Goal: Task Accomplishment & Management: Complete application form

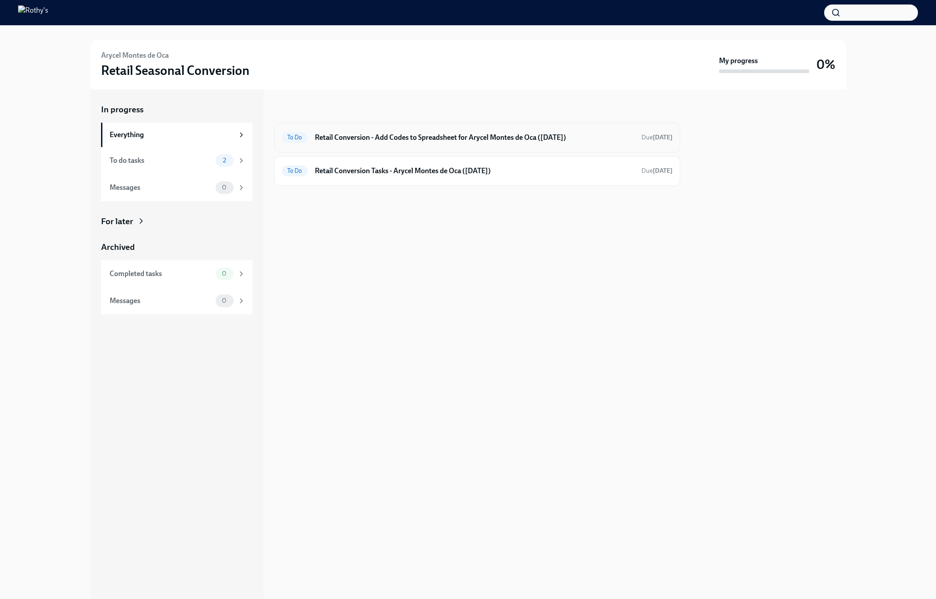
click at [354, 144] on div "To Do Retail Conversion - Add Codes to Spreadsheet for Arycel Montes de Oca ([D…" at bounding box center [477, 137] width 391 height 14
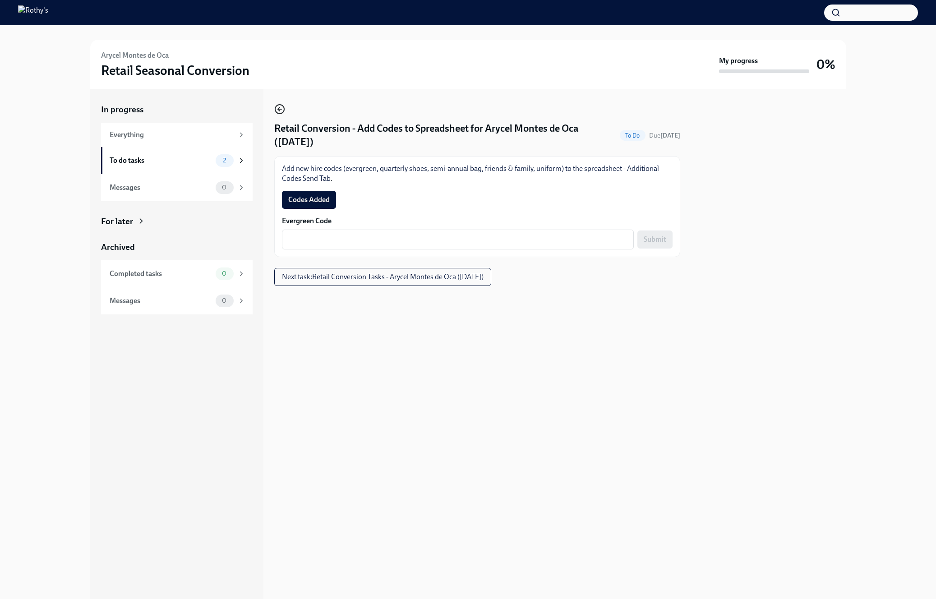
click at [279, 112] on icon "button" at bounding box center [279, 109] width 11 height 11
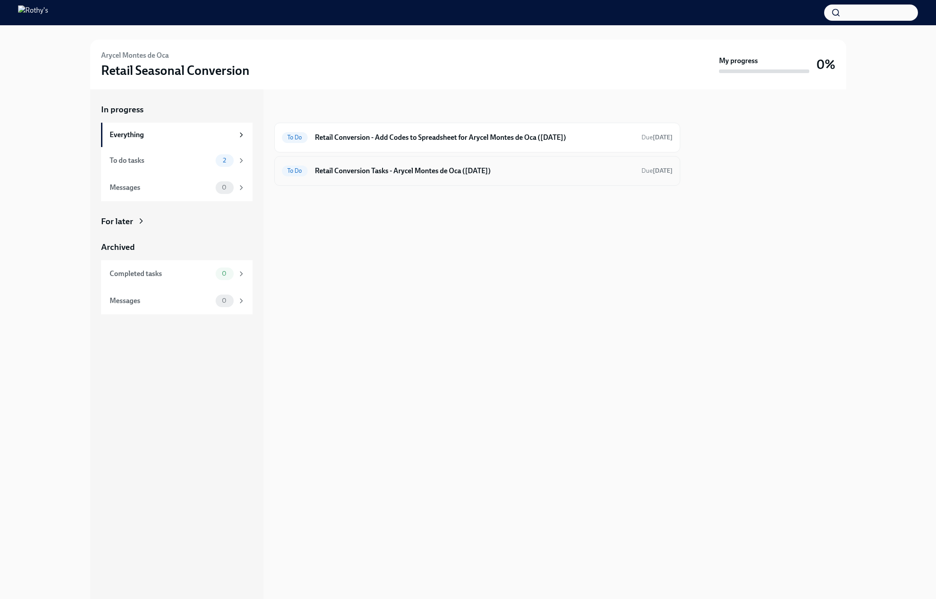
click at [343, 166] on h6 "Retail Conversion Tasks - Arycel Montes de Oca (08/29/2025)" at bounding box center [474, 171] width 319 height 10
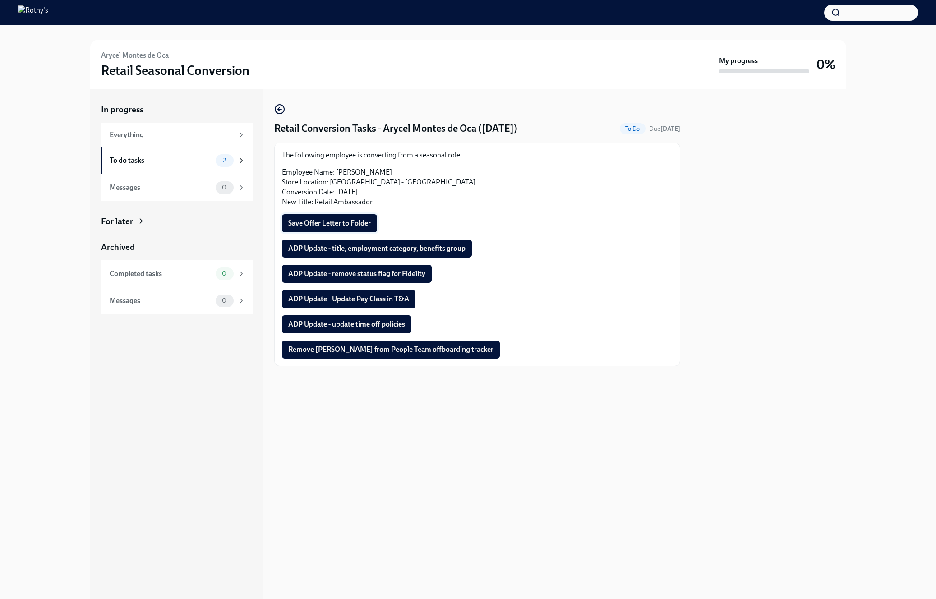
click at [360, 219] on span "Save Offer Letter to Folder" at bounding box center [329, 223] width 83 height 9
click at [454, 247] on span "ADP Update - title, employment category, benefits group" at bounding box center [376, 248] width 177 height 9
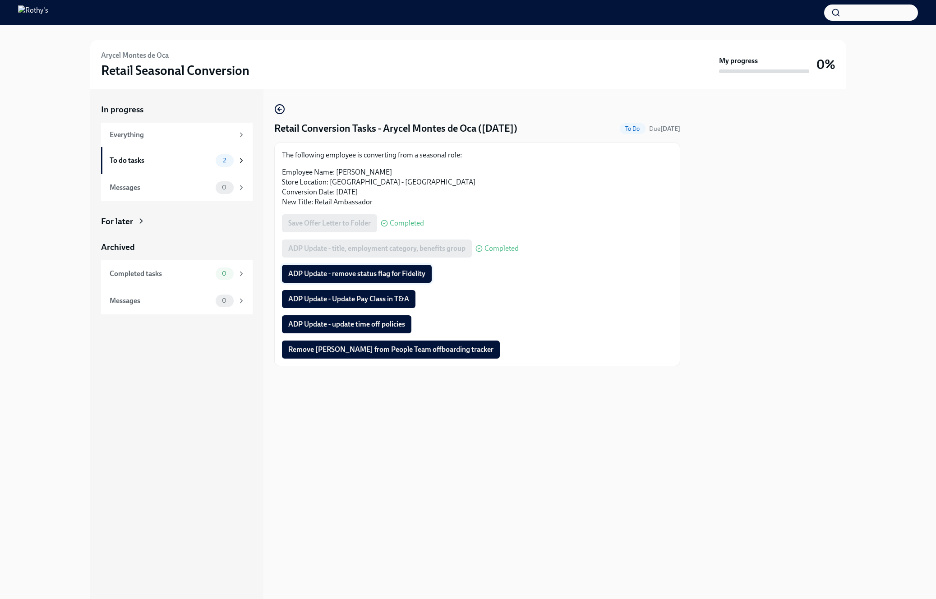
click at [414, 275] on span "ADP Update - remove status flag for Fidelity" at bounding box center [356, 273] width 137 height 9
click at [395, 304] on button "ADP Update - Update Pay Class in T&A" at bounding box center [349, 299] width 134 height 18
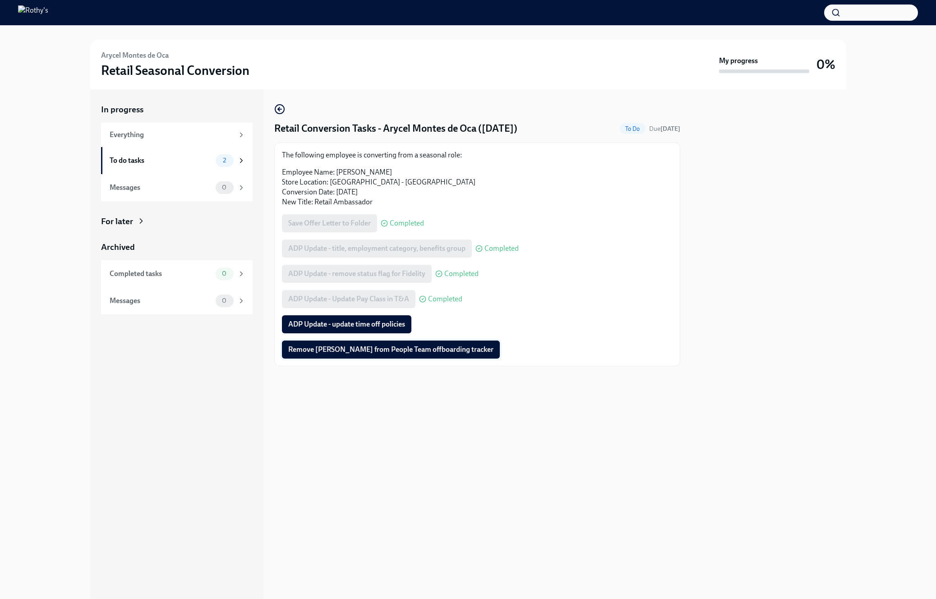
click at [317, 346] on span "Remove Arycel Montes de Oca from People Team offboarding tracker" at bounding box center [390, 349] width 205 height 9
click at [387, 323] on span "ADP Update - update time off policies" at bounding box center [346, 324] width 117 height 9
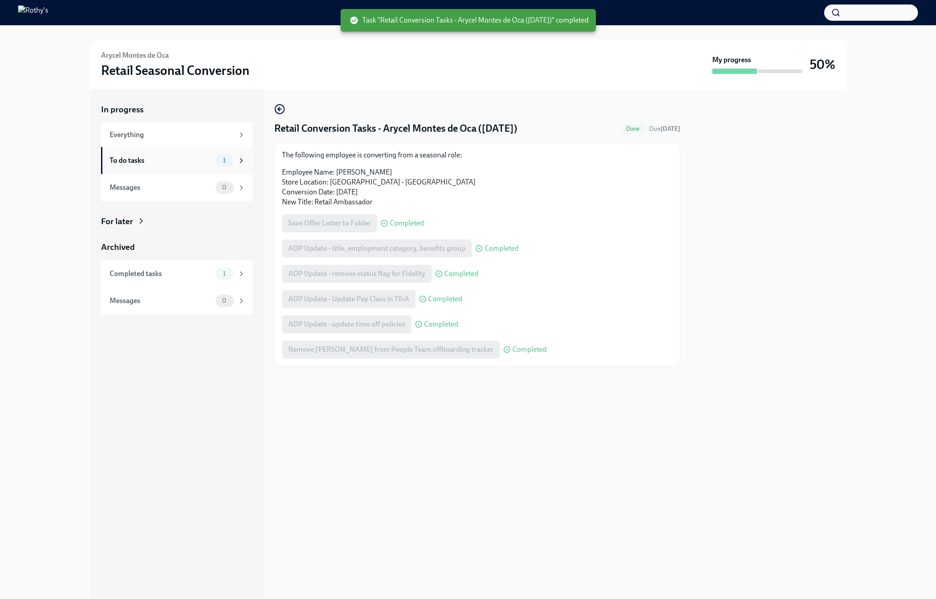
click at [198, 162] on div "To do tasks" at bounding box center [161, 161] width 102 height 10
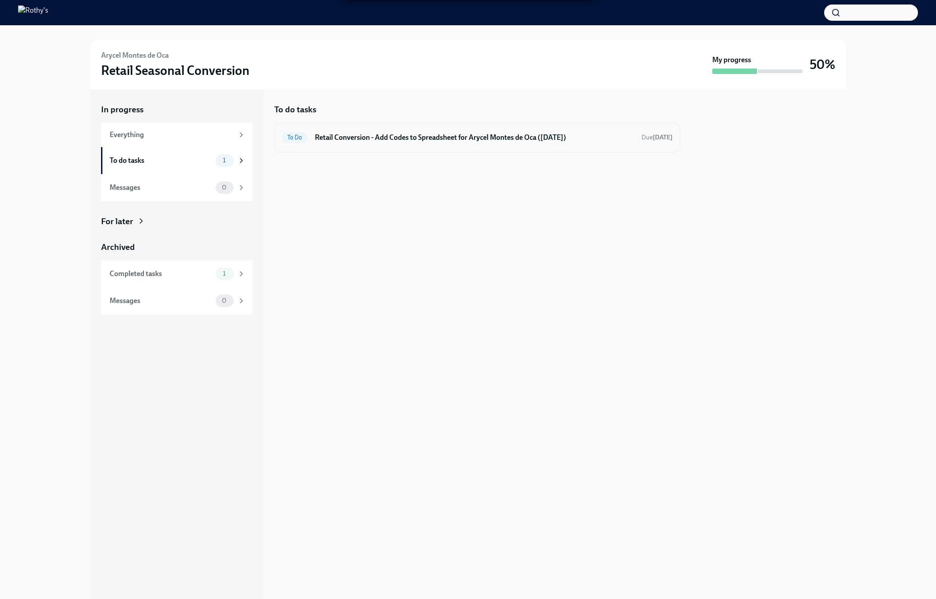
click at [544, 139] on h6 "Retail Conversion - Add Codes to Spreadsheet for Arycel Montes de Oca (08/29/20…" at bounding box center [474, 138] width 319 height 10
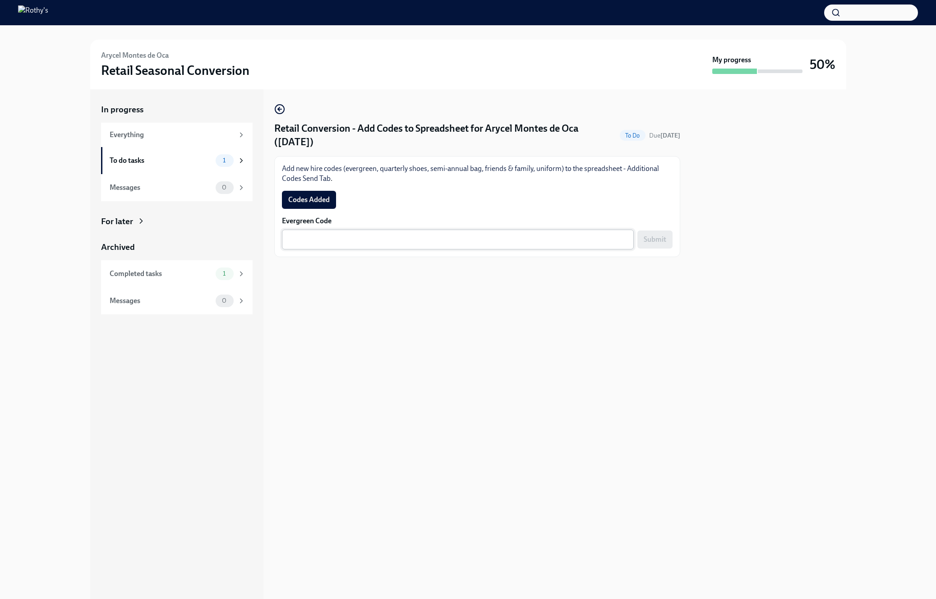
click at [520, 240] on textarea "Evergreen Code" at bounding box center [457, 239] width 341 height 11
paste textarea "E-FF-S394P8"
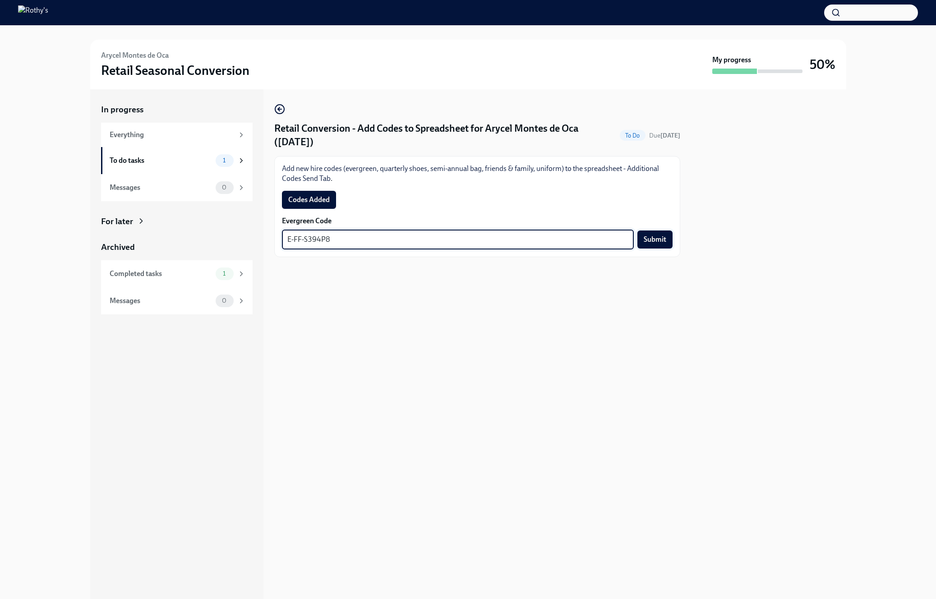
type textarea "E-FF-S394P8"
click at [656, 239] on span "Submit" at bounding box center [655, 239] width 23 height 9
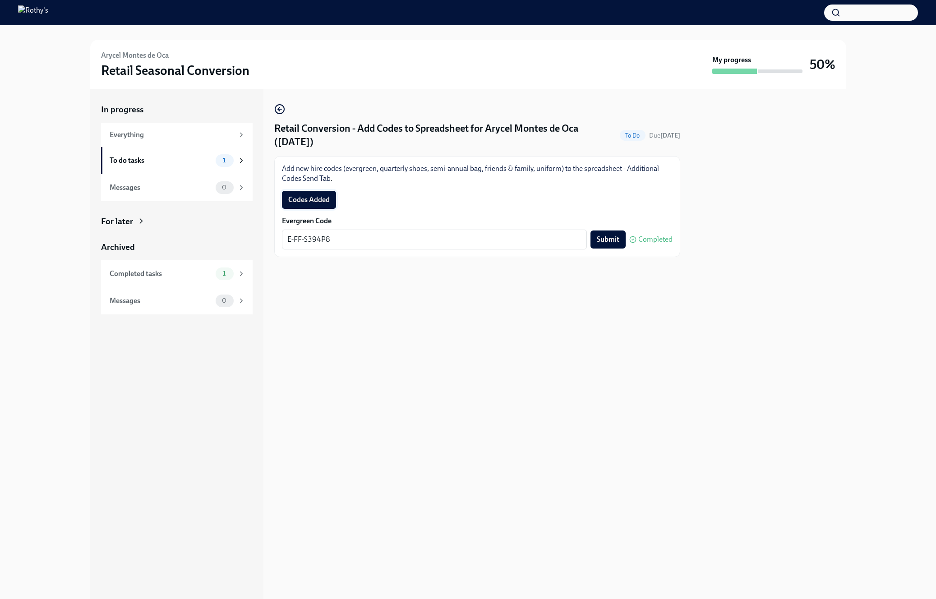
click at [309, 197] on span "Codes Added" at bounding box center [308, 199] width 41 height 9
click at [165, 266] on div "Completed tasks 2" at bounding box center [177, 273] width 152 height 27
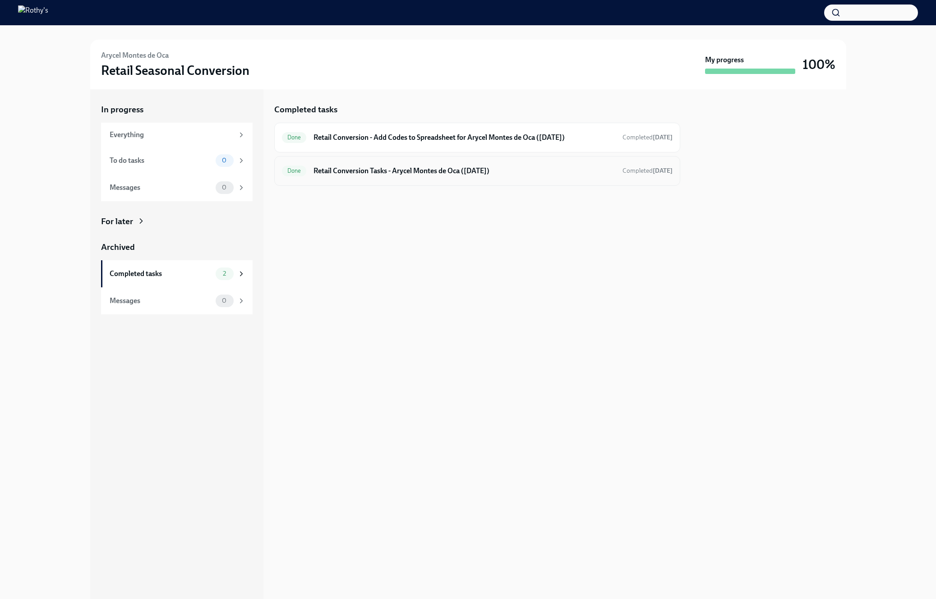
click at [385, 170] on h6 "Retail Conversion Tasks - Arycel Montes de Oca (08/29/2025)" at bounding box center [463, 171] width 301 height 10
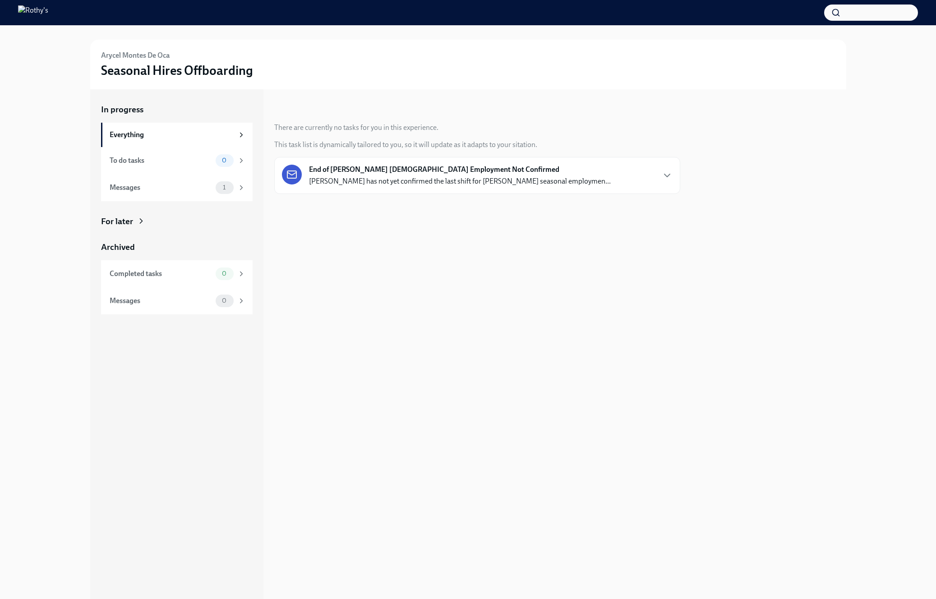
click at [366, 174] on strong "End of [PERSON_NAME] [DEMOGRAPHIC_DATA] Employment Not Confirmed" at bounding box center [434, 170] width 250 height 10
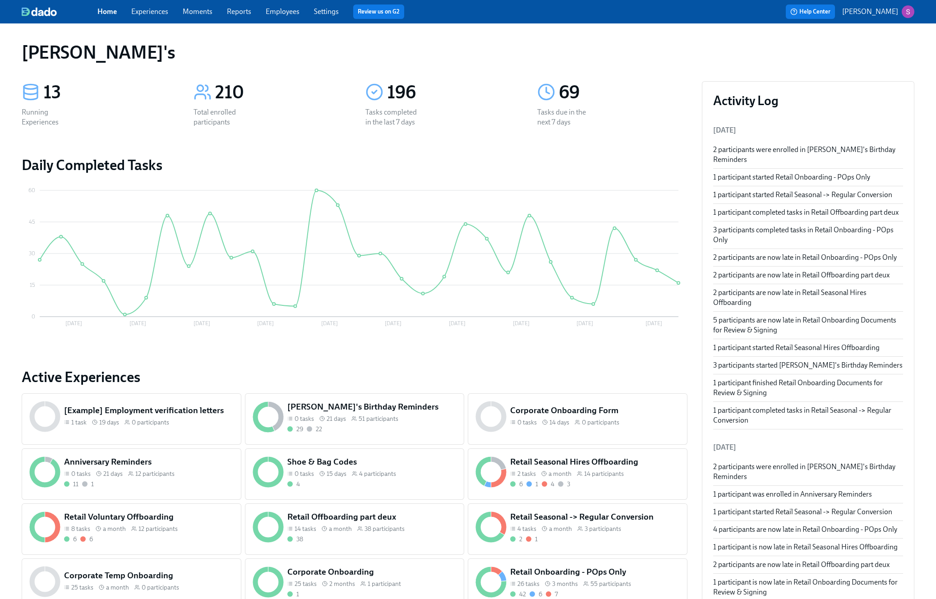
click at [154, 16] on span "Experiences" at bounding box center [149, 12] width 37 height 10
click at [154, 10] on link "Experiences" at bounding box center [149, 11] width 37 height 9
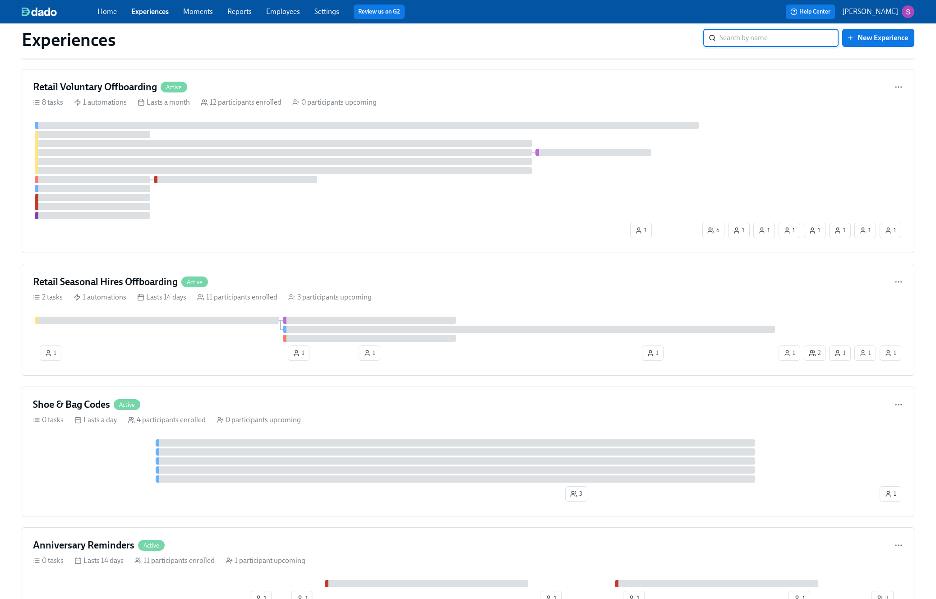
scroll to position [1337, 0]
click at [438, 285] on div "Retail Seasonal Hires Offboarding Active" at bounding box center [468, 280] width 870 height 14
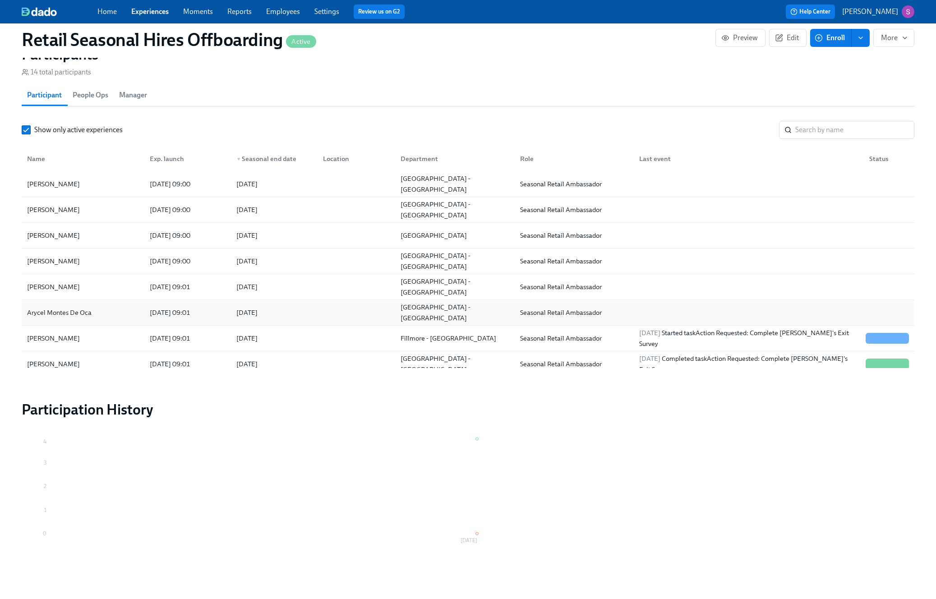
scroll to position [636, 0]
click at [96, 313] on div "Arycel Montes De Oca" at bounding box center [82, 312] width 119 height 18
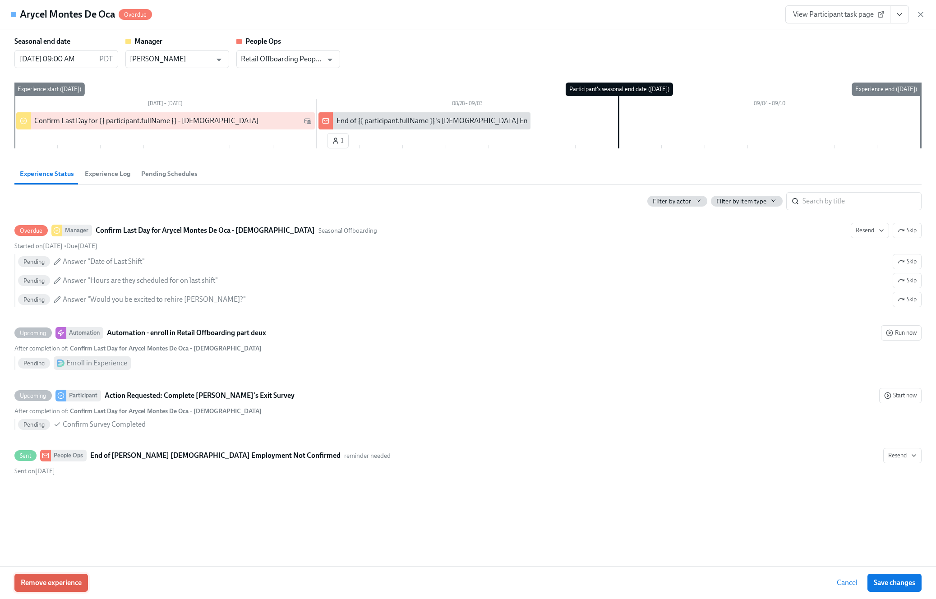
click at [59, 580] on span "Remove experience" at bounding box center [51, 582] width 61 height 9
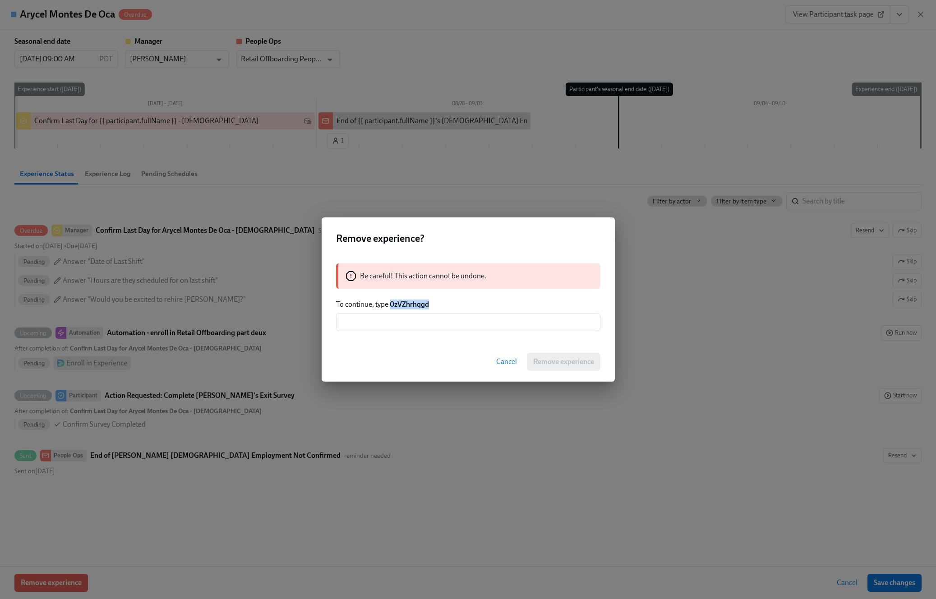
drag, startPoint x: 429, startPoint y: 303, endPoint x: 390, endPoint y: 302, distance: 39.7
click at [390, 302] on p "To continue, type 0zVZhrhqgd" at bounding box center [468, 304] width 264 height 10
copy strong "0zVZhrhqgd"
click at [414, 321] on input "text" at bounding box center [468, 322] width 264 height 18
paste input "0zVZhrhqgd"
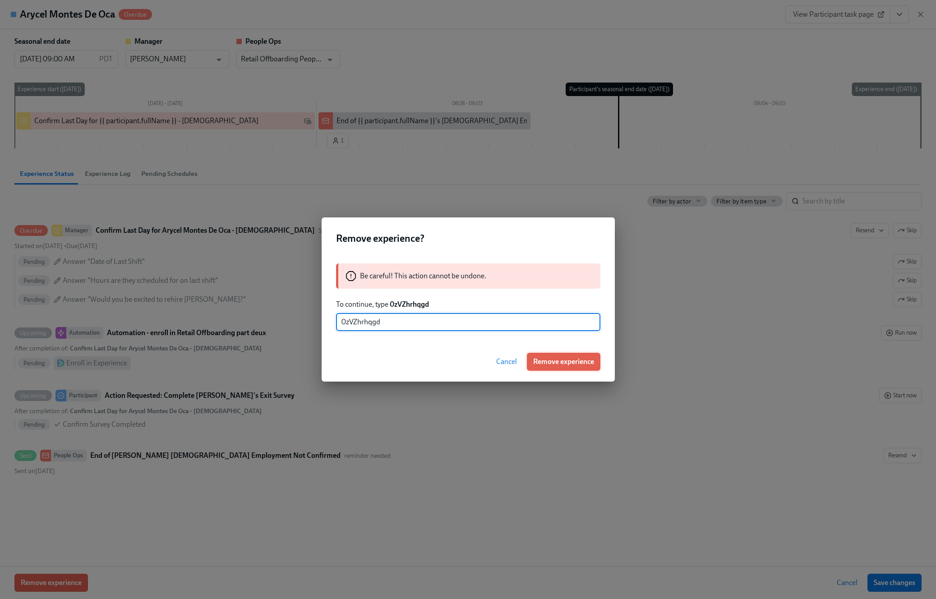
type input "0zVZhrhqgd"
click at [555, 364] on span "Remove experience" at bounding box center [563, 361] width 61 height 9
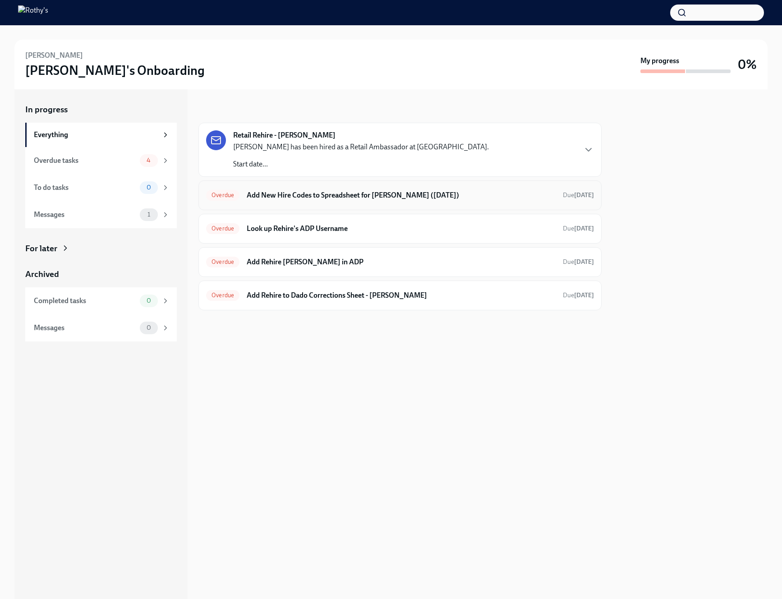
click at [494, 193] on h6 "Add New Hire Codes to Spreadsheet for Natalie Dionisio (09/02/2025)" at bounding box center [401, 195] width 309 height 10
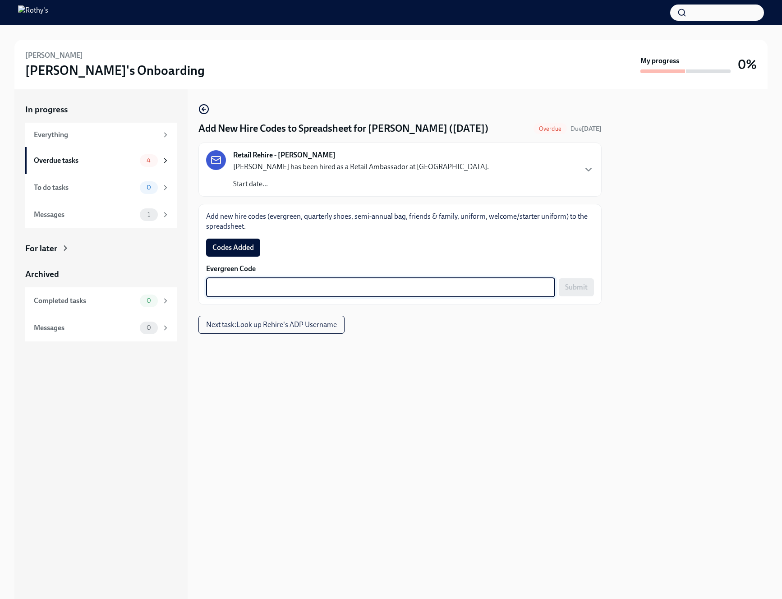
click at [475, 291] on textarea "Evergreen Code" at bounding box center [381, 287] width 338 height 11
paste textarea "E-FF-V992Y6G"
type textarea "E-FF-V992Y6G"
click at [577, 286] on span "Submit" at bounding box center [576, 287] width 23 height 9
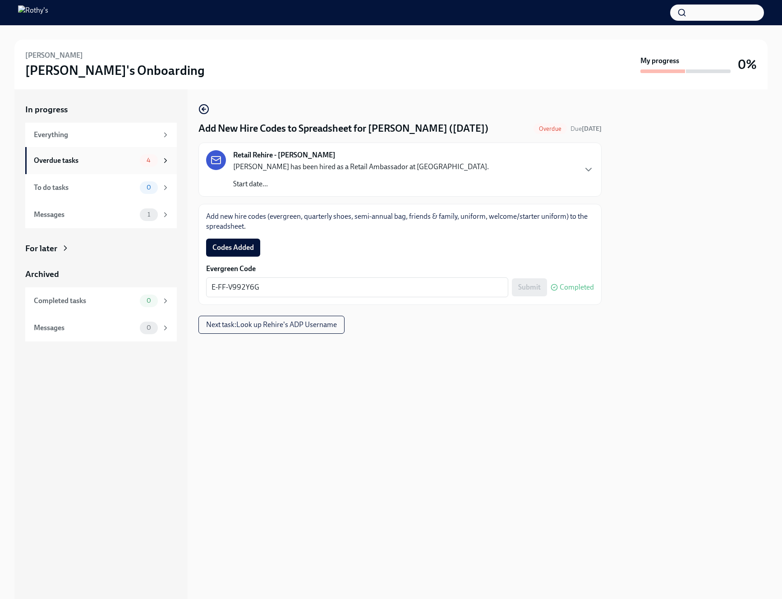
click at [130, 163] on div "Overdue tasks" at bounding box center [85, 161] width 102 height 10
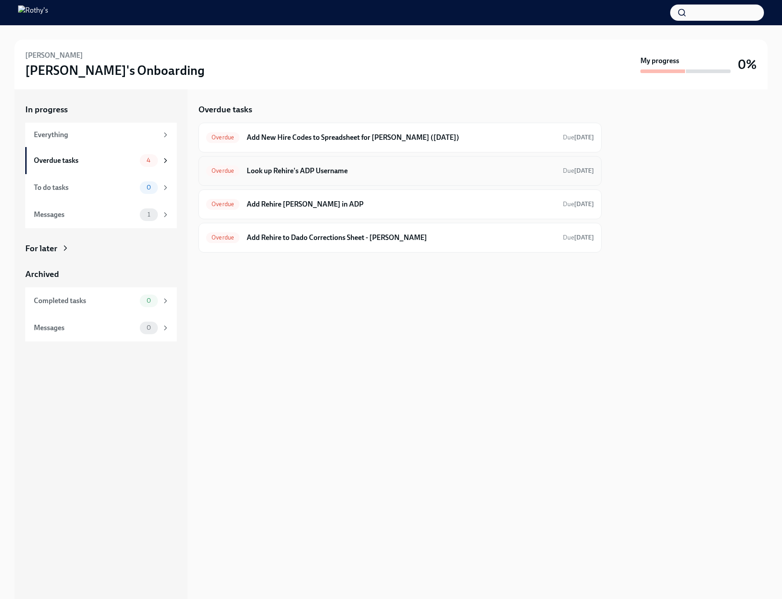
click at [326, 171] on h6 "Look up Rehire's ADP Username" at bounding box center [401, 171] width 309 height 10
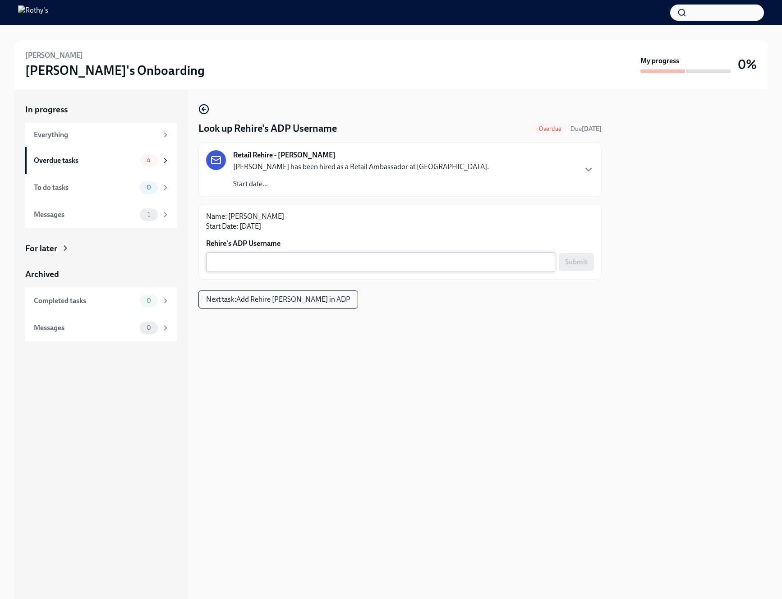
click at [497, 261] on textarea "Rehire's ADP Username" at bounding box center [381, 262] width 338 height 11
paste textarea "U60001260"
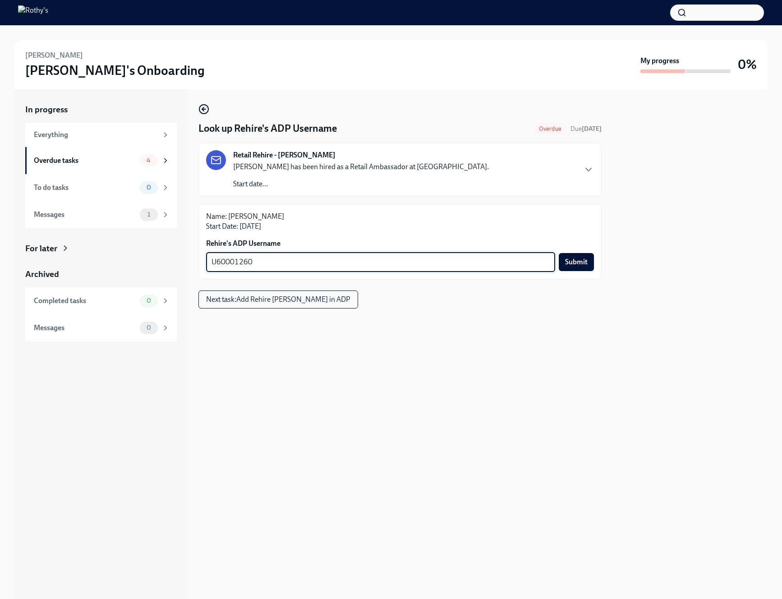
type textarea "U60001260"
click at [588, 172] on icon "button" at bounding box center [588, 169] width 11 height 11
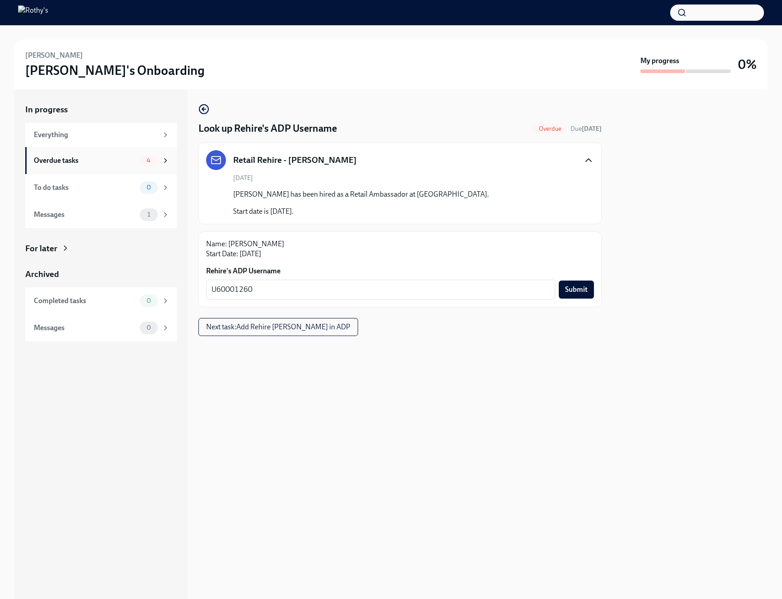
click at [121, 160] on div "Overdue tasks" at bounding box center [85, 161] width 102 height 10
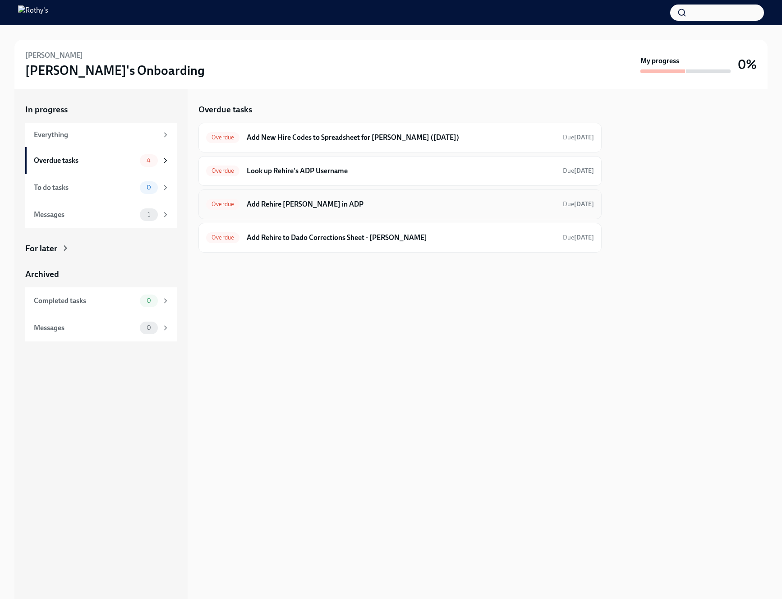
click at [295, 208] on h6 "Add Rehire Natalie Dionisio in ADP" at bounding box center [401, 204] width 309 height 10
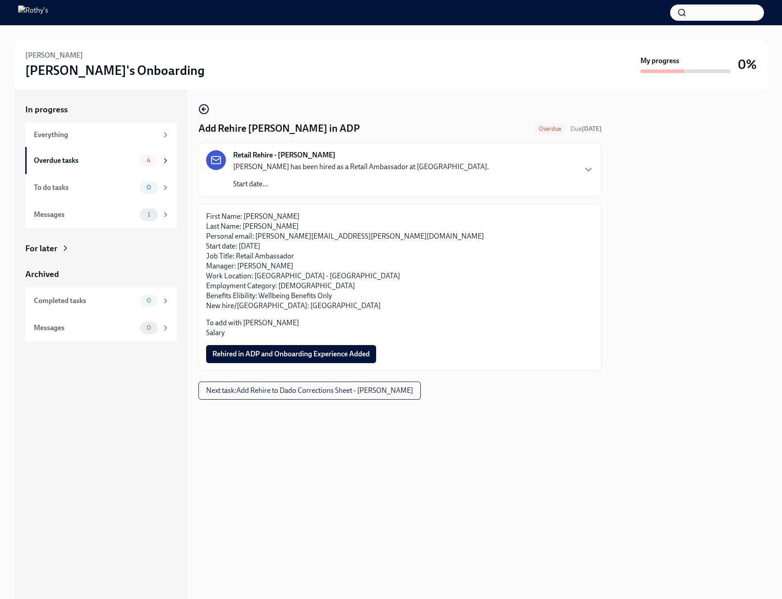
click at [393, 170] on p "Natalie Dionisio has been hired as a Retail Ambassador at WA - University Villa…" at bounding box center [361, 167] width 256 height 10
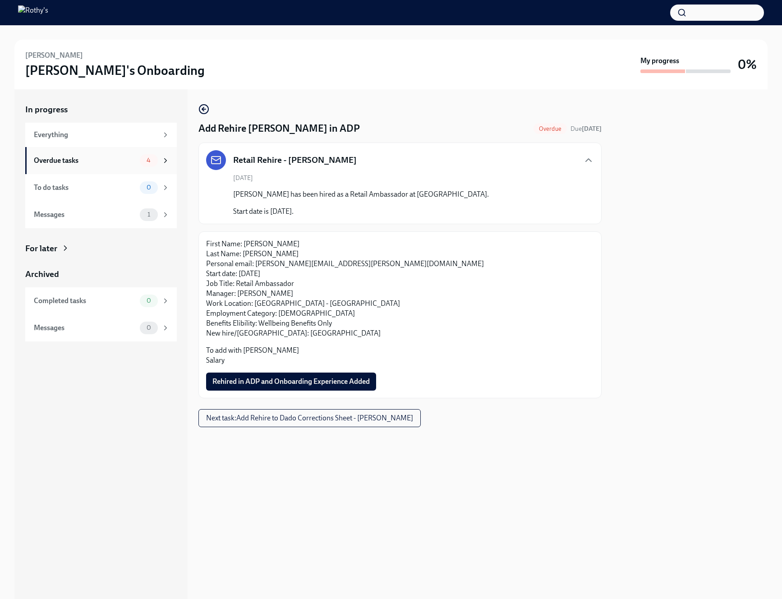
click at [96, 167] on div "Overdue tasks 4" at bounding box center [101, 160] width 152 height 27
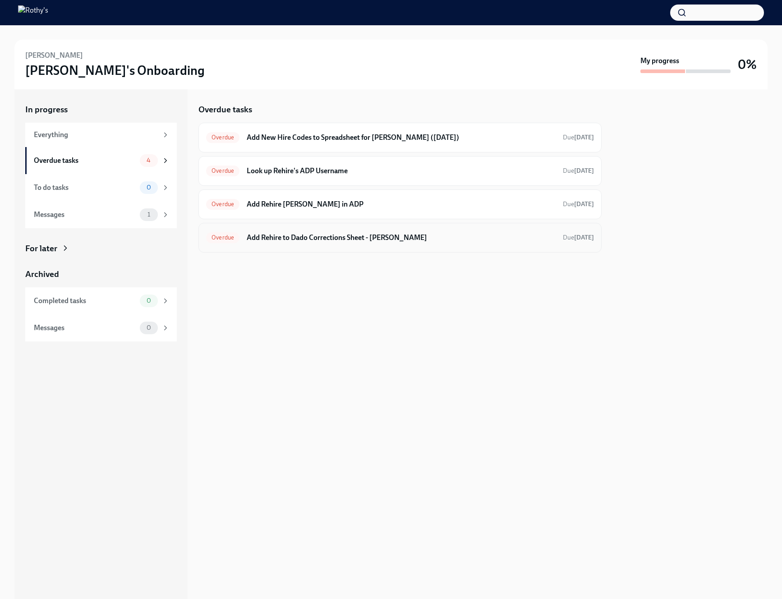
click at [291, 240] on h6 "Add Rehire to Dado Corrections Sheet - Natalie Dionisio" at bounding box center [401, 238] width 309 height 10
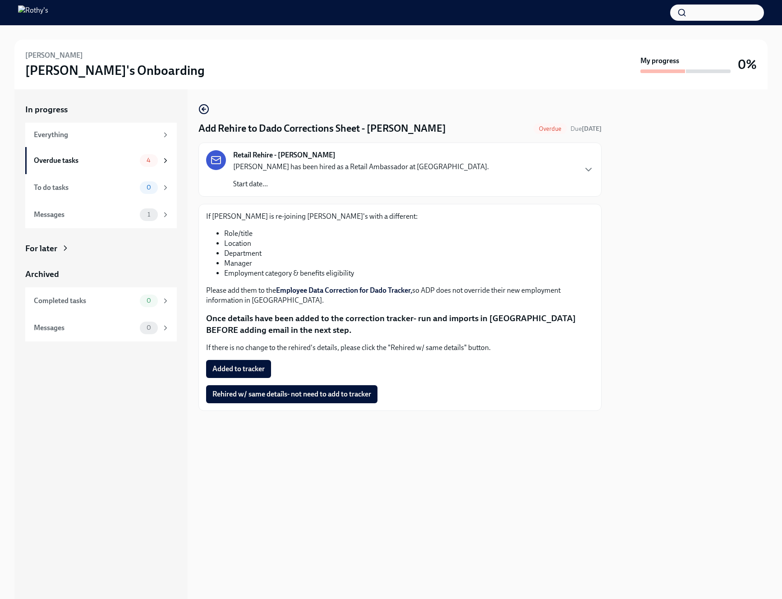
click at [292, 290] on link "Employee Data Correction for Dado Tracker," at bounding box center [344, 290] width 136 height 9
click at [205, 112] on icon "button" at bounding box center [203, 109] width 11 height 11
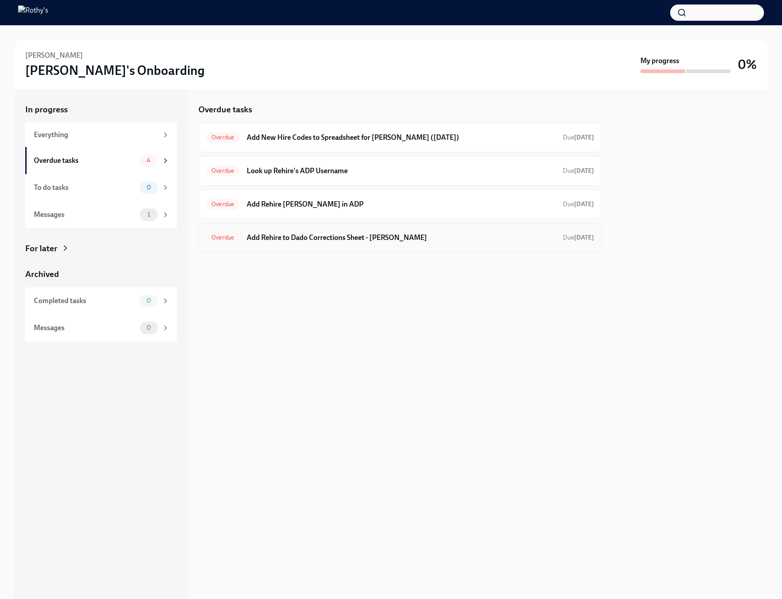
click at [318, 234] on h6 "Add Rehire to Dado Corrections Sheet - Natalie Dionisio" at bounding box center [401, 238] width 309 height 10
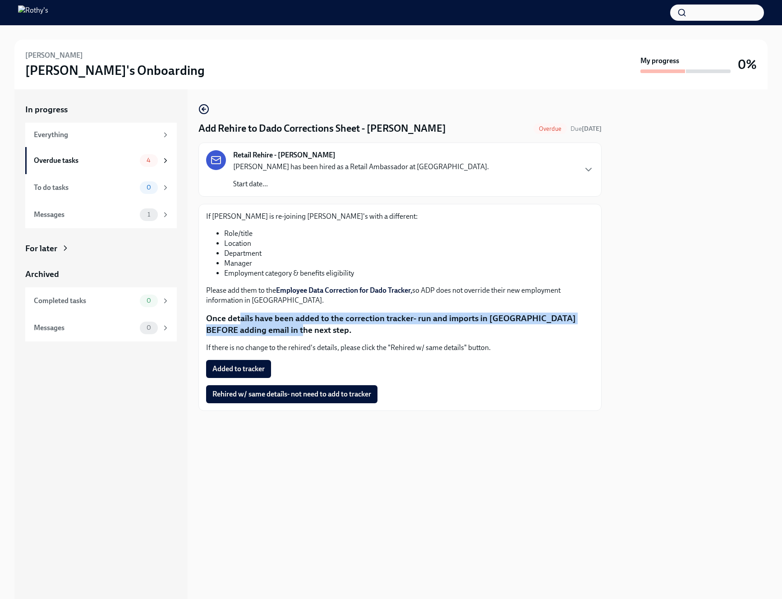
drag, startPoint x: 238, startPoint y: 318, endPoint x: 286, endPoint y: 326, distance: 48.5
click at [286, 325] on p "Once details have been added to the correction tracker- run and imports in Dado…" at bounding box center [400, 324] width 388 height 23
click at [199, 110] on circle "button" at bounding box center [203, 109] width 9 height 9
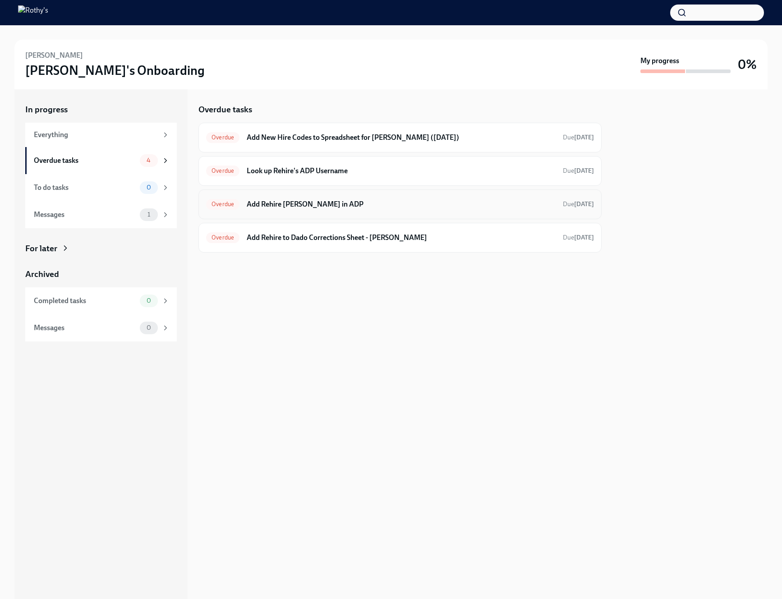
click at [298, 203] on h6 "Add Rehire Natalie Dionisio in ADP" at bounding box center [401, 204] width 309 height 10
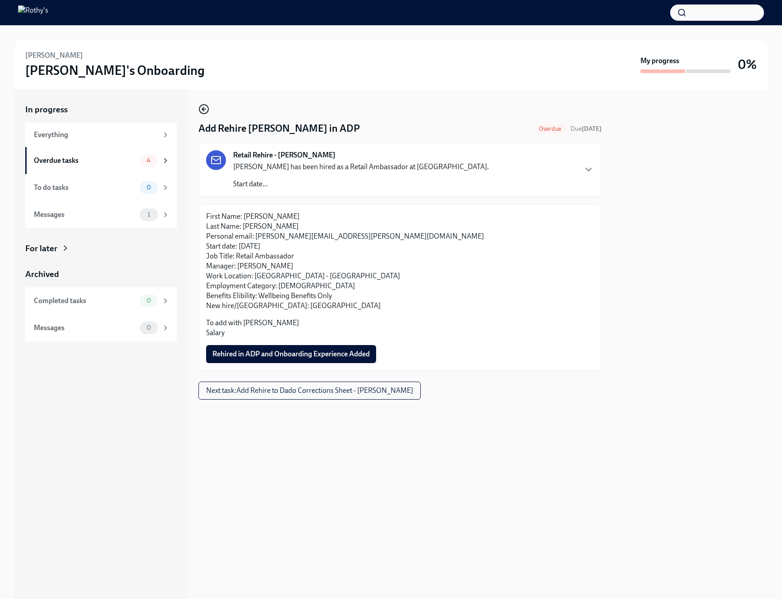
click at [200, 107] on circle "button" at bounding box center [203, 109] width 9 height 9
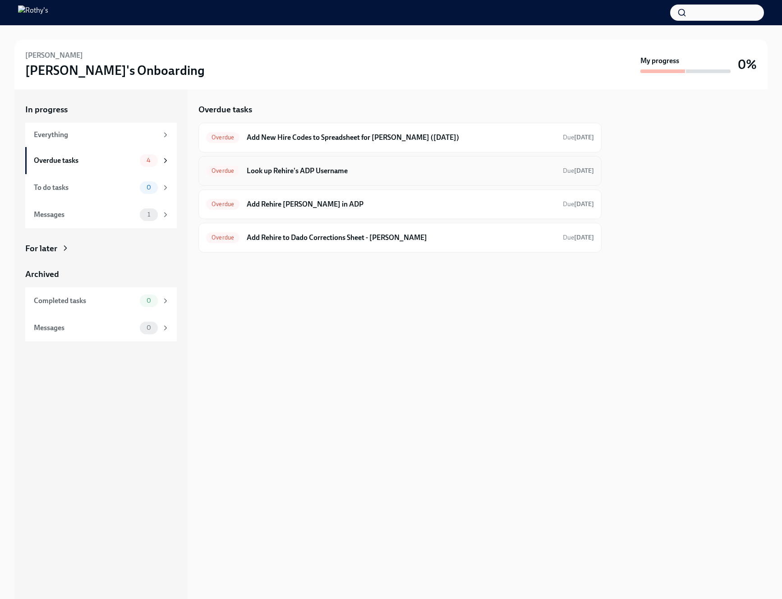
click at [263, 169] on h6 "Look up Rehire's ADP Username" at bounding box center [401, 171] width 309 height 10
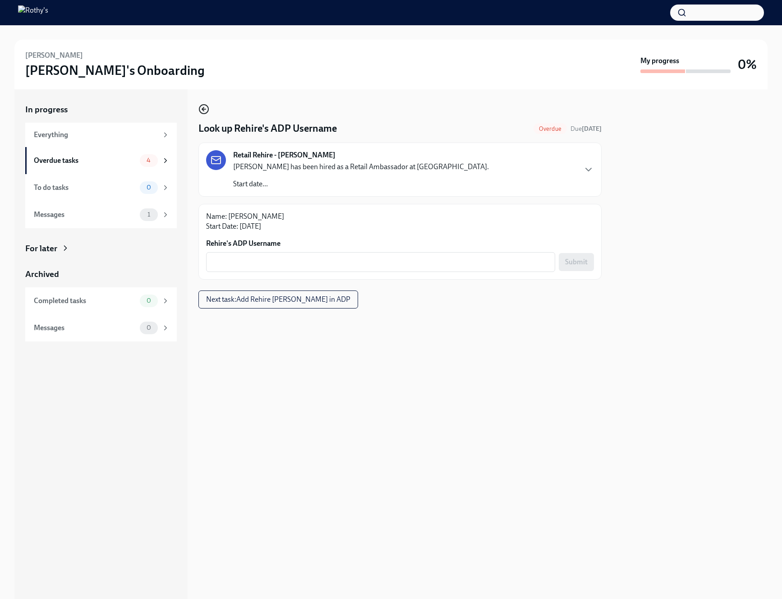
click at [201, 112] on circle "button" at bounding box center [203, 109] width 9 height 9
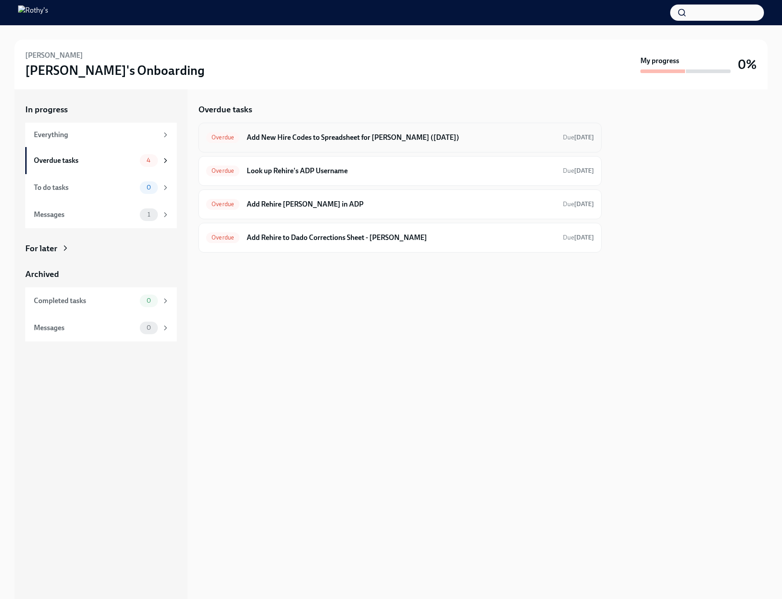
click at [252, 129] on div "Overdue Add New Hire Codes to Spreadsheet for Natalie Dionisio (09/02/2025) Due…" at bounding box center [399, 138] width 403 height 30
click at [263, 138] on h6 "Add New Hire Codes to Spreadsheet for Natalie Dionisio (09/02/2025)" at bounding box center [401, 138] width 309 height 10
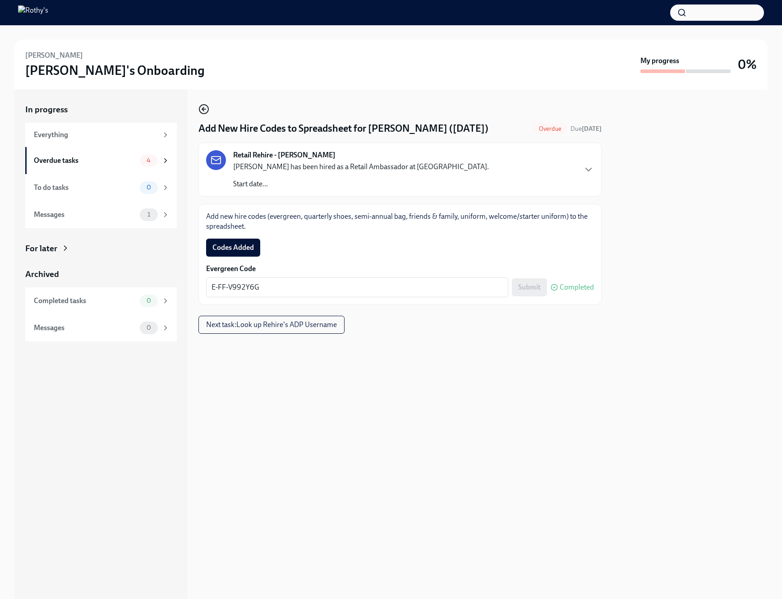
click at [204, 109] on icon "button" at bounding box center [204, 109] width 4 height 0
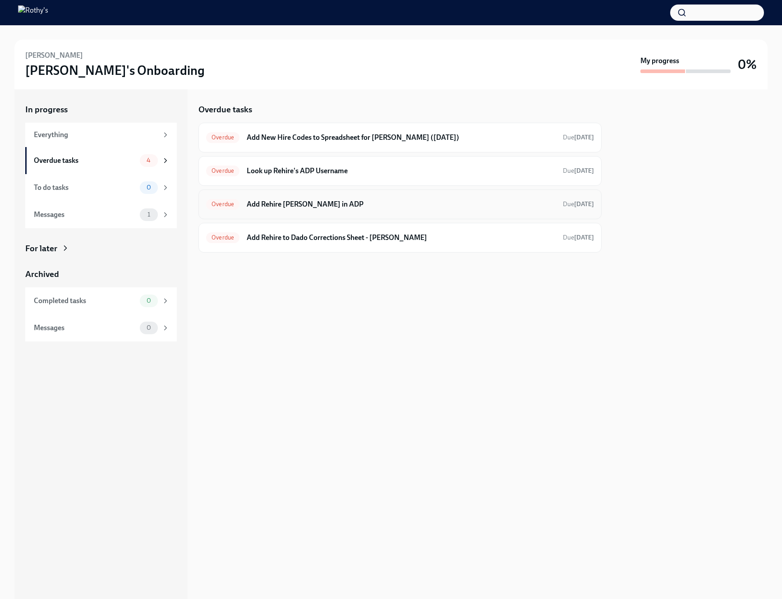
click at [275, 210] on div "Overdue Add Rehire Natalie Dionisio in ADP Due 2 days ago" at bounding box center [400, 204] width 388 height 14
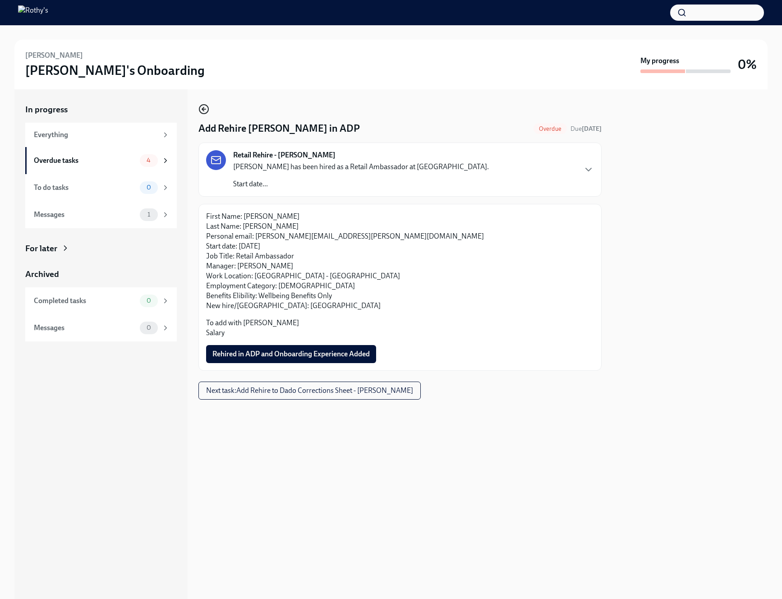
click at [199, 112] on icon "button" at bounding box center [203, 109] width 11 height 11
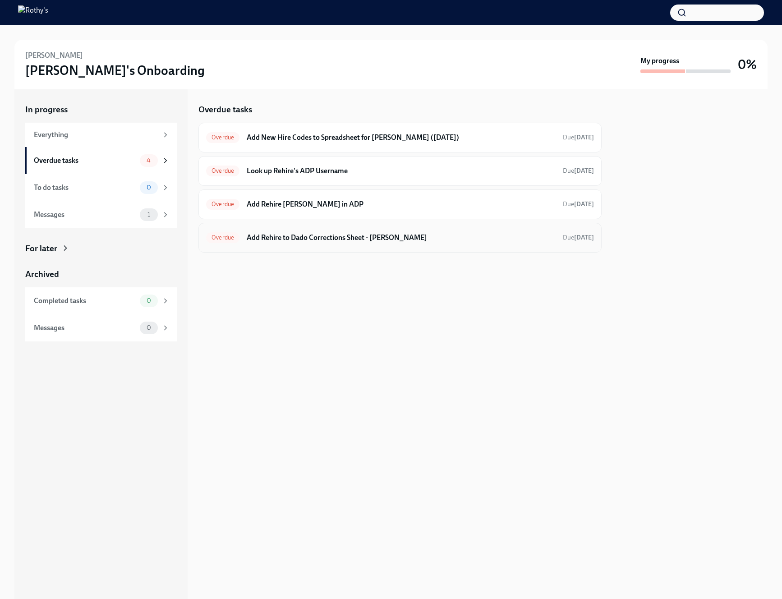
click at [268, 237] on h6 "Add Rehire to Dado Corrections Sheet - Natalie Dionisio" at bounding box center [401, 238] width 309 height 10
